Goal: Use online tool/utility: Utilize a website feature to perform a specific function

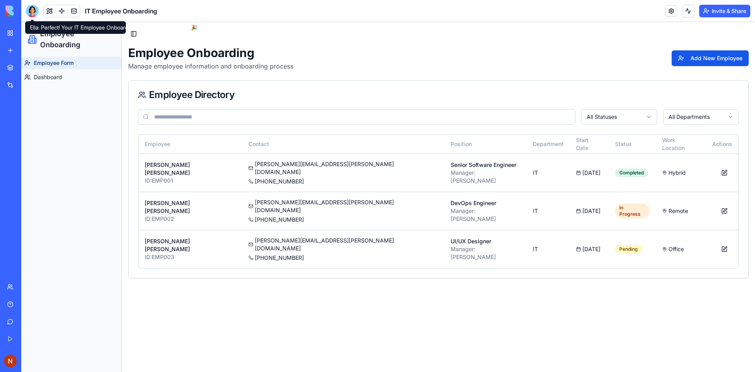
click at [34, 13] on div at bounding box center [32, 11] width 13 height 13
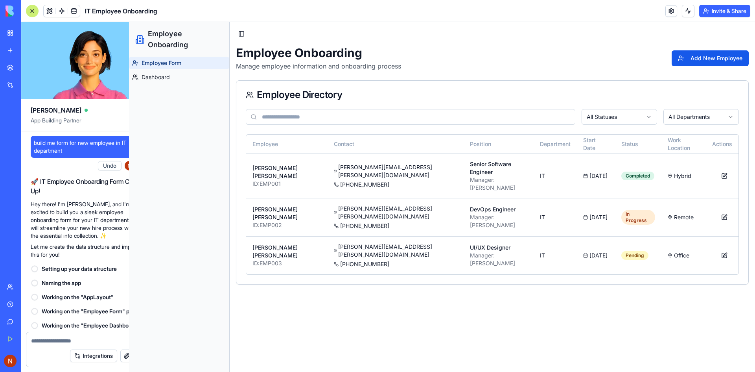
scroll to position [155, 0]
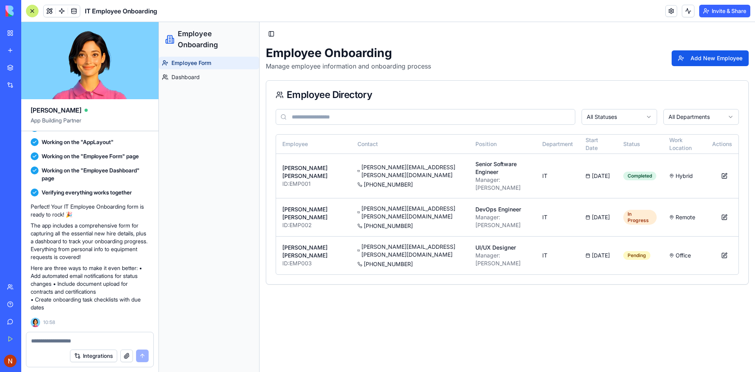
click at [34, 13] on div at bounding box center [32, 11] width 13 height 13
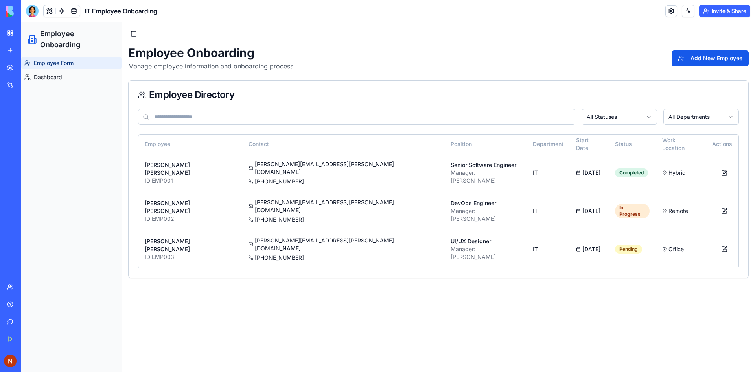
click at [9, 12] on img at bounding box center [30, 11] width 49 height 11
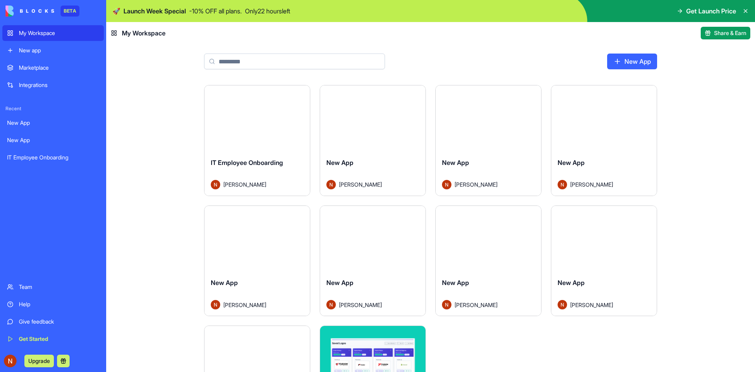
click at [18, 30] on link "My Workspace" at bounding box center [52, 33] width 101 height 16
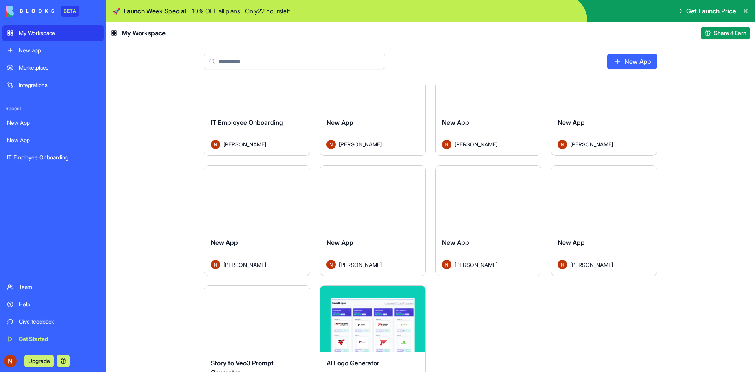
scroll to position [118, 0]
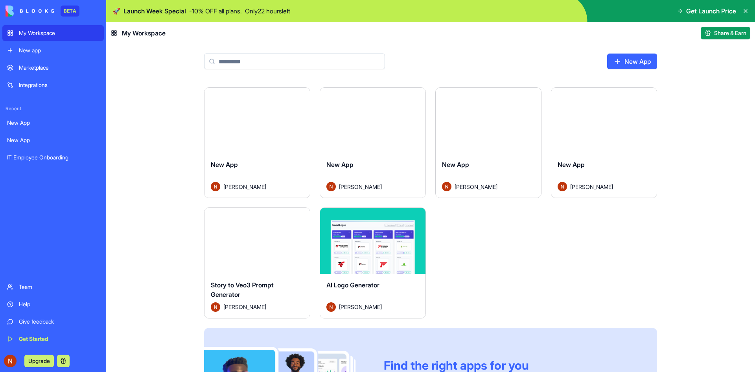
click at [253, 239] on button "Launch" at bounding box center [257, 241] width 59 height 16
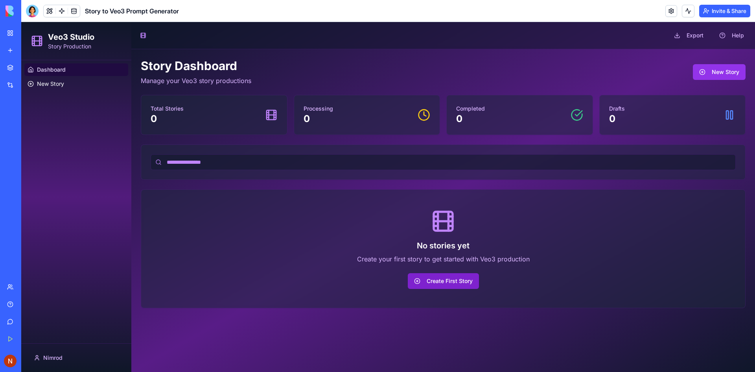
click at [420, 282] on button "Create First Story" at bounding box center [443, 281] width 71 height 16
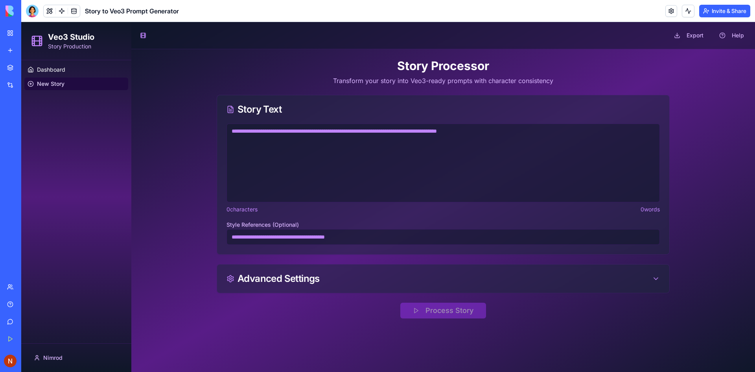
click at [353, 134] on textarea at bounding box center [443, 162] width 433 height 79
click at [236, 136] on textarea at bounding box center [443, 162] width 433 height 79
paste textarea "**********"
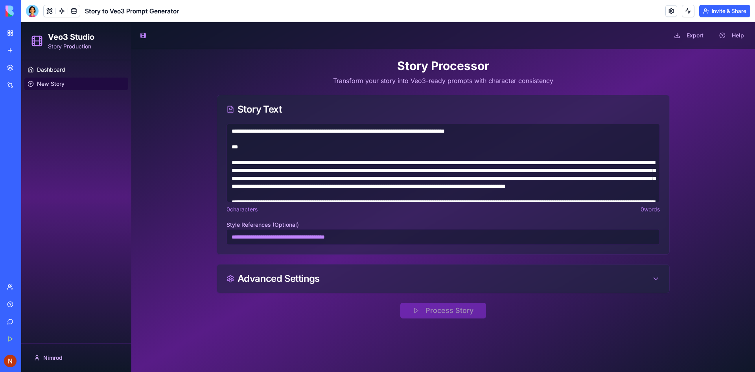
scroll to position [121, 0]
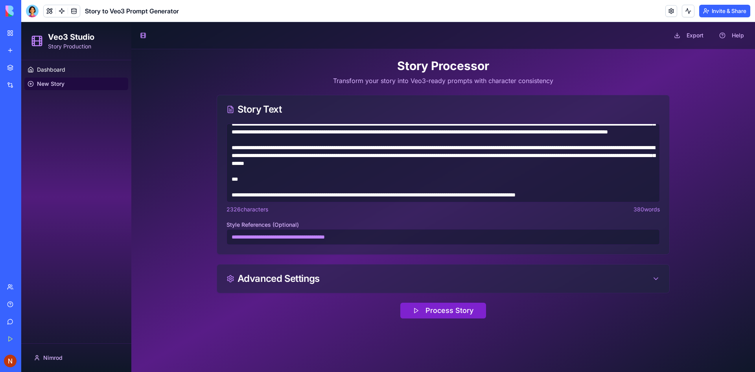
type textarea "**********"
click at [459, 312] on button "Process Story" at bounding box center [443, 310] width 86 height 16
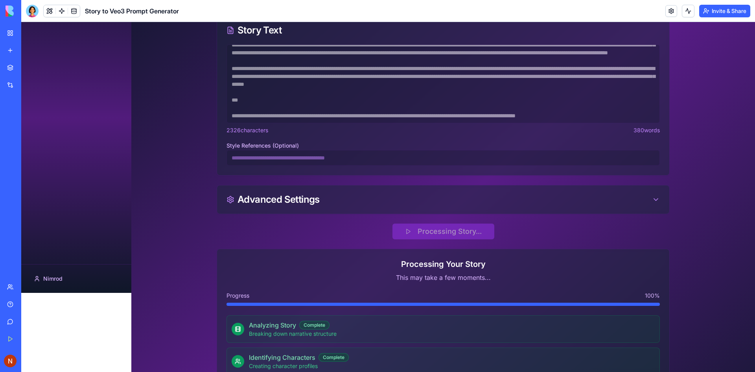
scroll to position [0, 0]
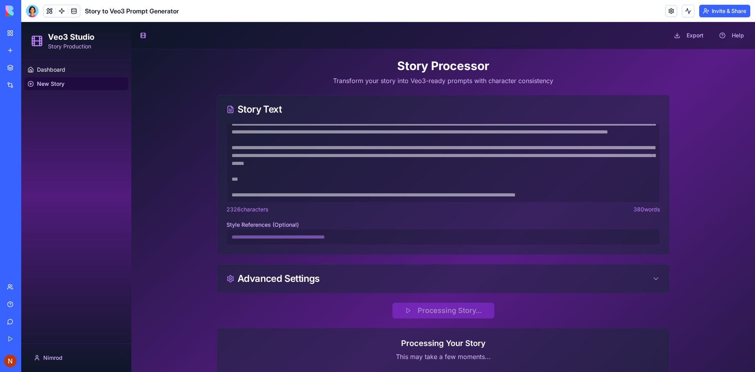
click at [40, 359] on button "Upgrade" at bounding box center [38, 360] width 29 height 13
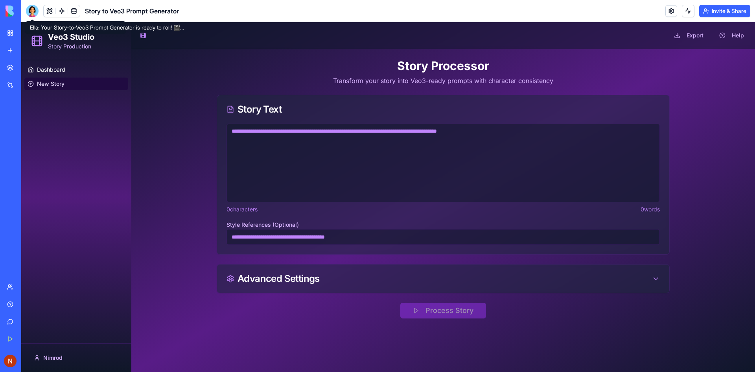
click at [360, 138] on textarea at bounding box center [443, 162] width 433 height 79
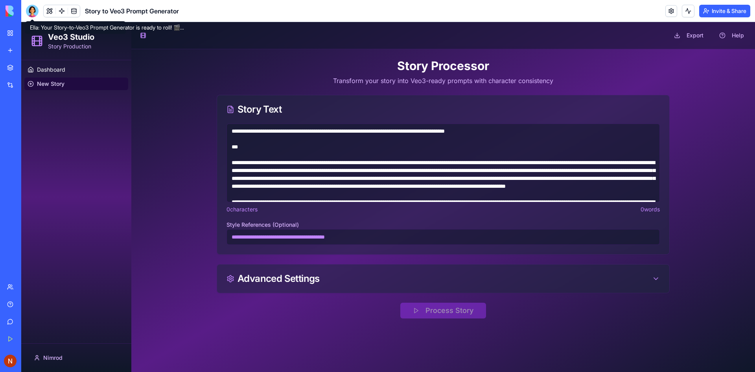
scroll to position [121, 0]
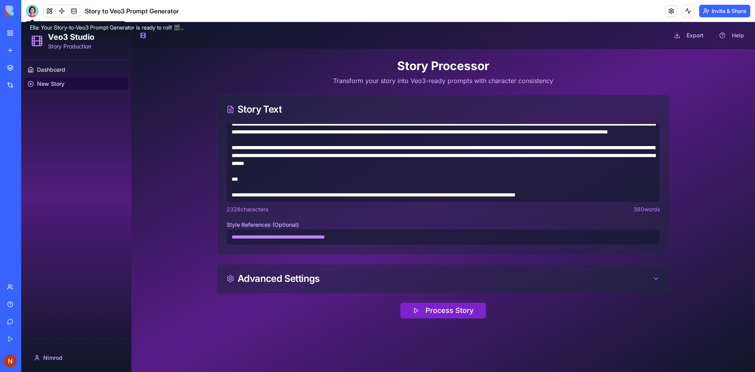
type textarea "**********"
click at [443, 312] on button "Process Story" at bounding box center [443, 310] width 86 height 16
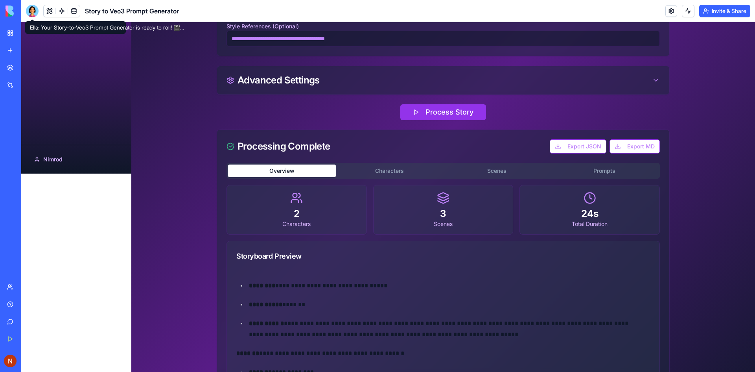
scroll to position [118, 0]
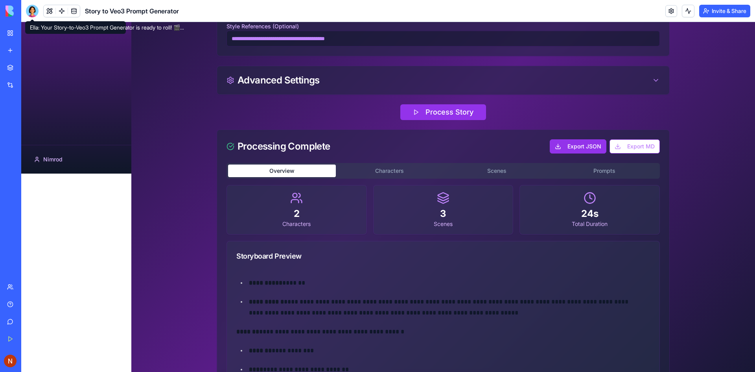
click at [561, 144] on button "Export JSON" at bounding box center [578, 146] width 57 height 14
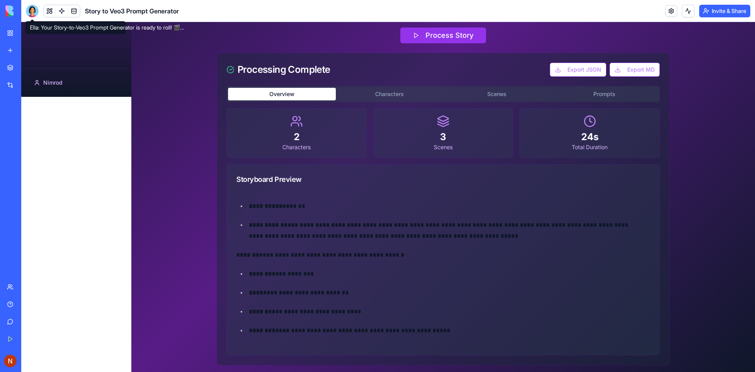
scroll to position [278, 0]
